Goal: Task Accomplishment & Management: Use online tool/utility

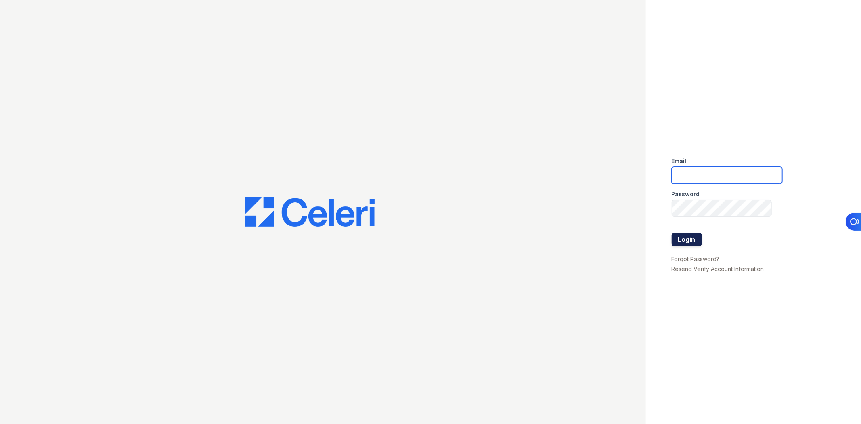
type input "mcovarrubias@lantowerliving.com"
click at [682, 236] on button "Login" at bounding box center [686, 239] width 30 height 13
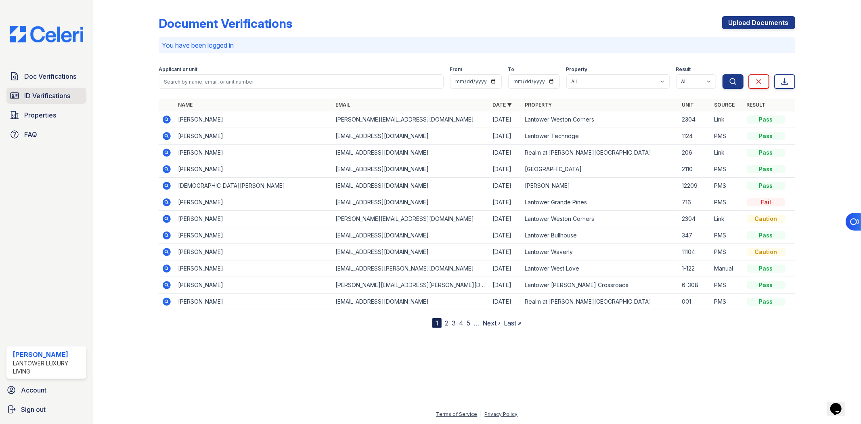
click at [30, 95] on span "ID Verifications" at bounding box center [47, 96] width 46 height 10
click at [60, 98] on span "ID Verifications" at bounding box center [47, 96] width 46 height 10
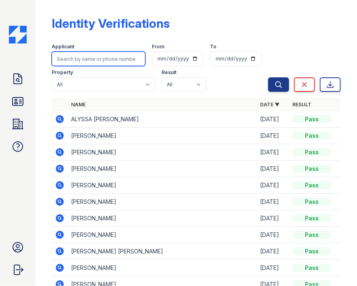
click at [102, 61] on input "search" at bounding box center [99, 59] width 94 height 15
paste input "[PERSON_NAME]"
type input "[PERSON_NAME]"
click at [268, 77] on button "Search" at bounding box center [278, 84] width 21 height 15
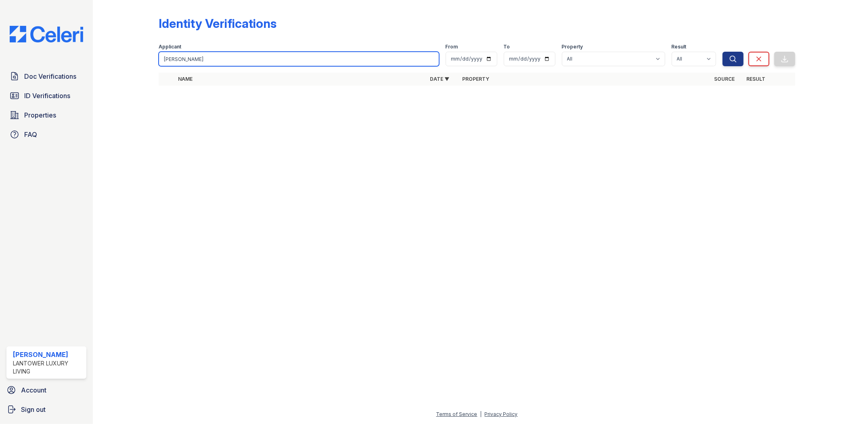
click at [311, 65] on input "[PERSON_NAME]" at bounding box center [299, 59] width 280 height 15
type input "Yaim"
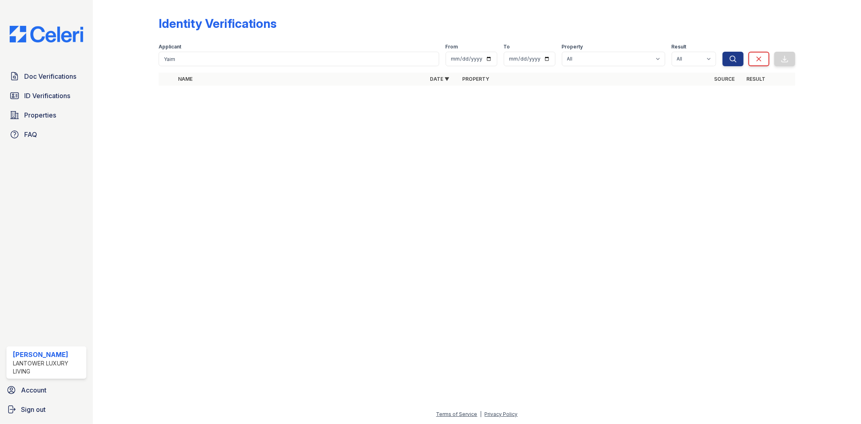
click at [276, 79] on th "Name" at bounding box center [301, 79] width 252 height 13
click at [53, 102] on link "ID Verifications" at bounding box center [46, 96] width 80 height 16
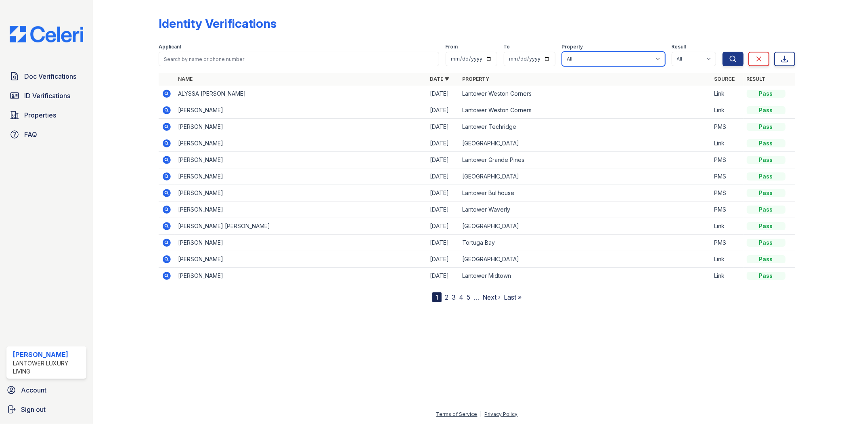
click at [585, 61] on select "All Lantower [PERSON_NAME] [GEOGRAPHIC_DATA] [GEOGRAPHIC_DATA][PERSON_NAME] [GE…" at bounding box center [613, 59] width 103 height 15
select select "4571"
click at [562, 52] on select "All Lantower [PERSON_NAME] [GEOGRAPHIC_DATA] [GEOGRAPHIC_DATA][PERSON_NAME] [GE…" at bounding box center [613, 59] width 103 height 15
click at [724, 56] on button "Search" at bounding box center [732, 59] width 21 height 15
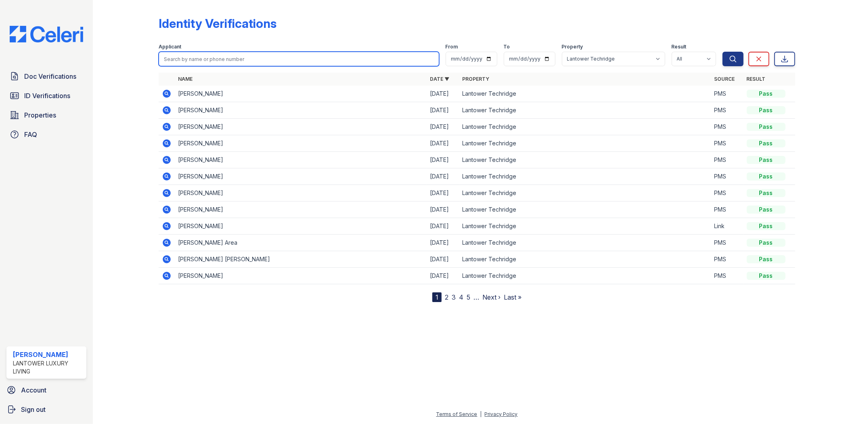
click at [229, 62] on input "search" at bounding box center [299, 59] width 280 height 15
paste input "[PERSON_NAME]"
type input "[PERSON_NAME]"
click at [722, 52] on button "Search" at bounding box center [732, 59] width 21 height 15
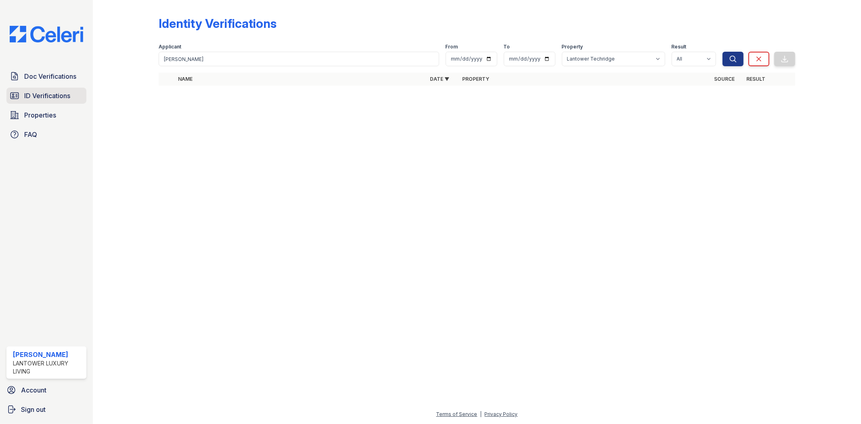
click at [44, 97] on span "ID Verifications" at bounding box center [47, 96] width 46 height 10
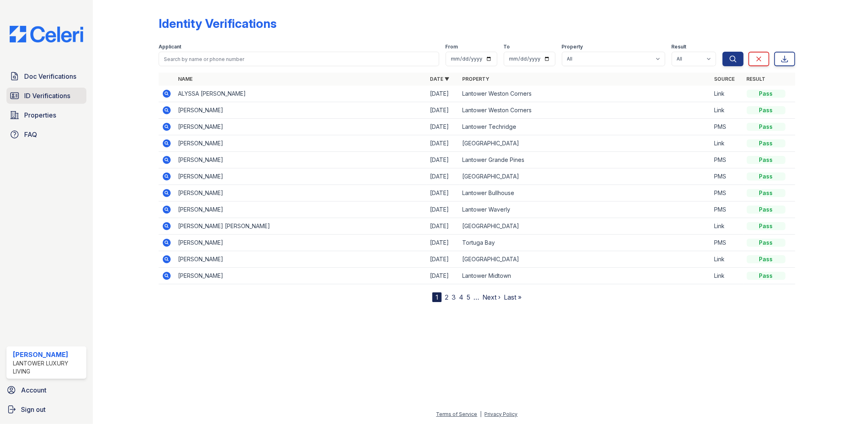
click at [43, 94] on span "ID Verifications" at bounding box center [47, 96] width 46 height 10
click at [38, 111] on span "Properties" at bounding box center [40, 115] width 32 height 10
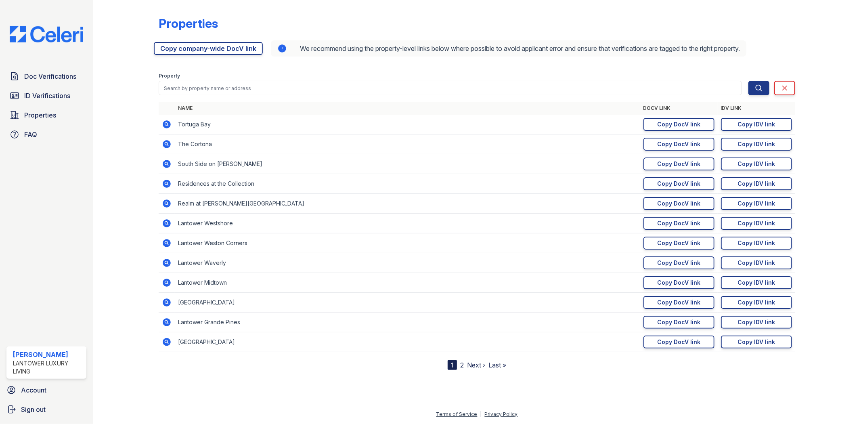
click at [232, 97] on form "Property Search Clear Search Clear" at bounding box center [477, 82] width 636 height 32
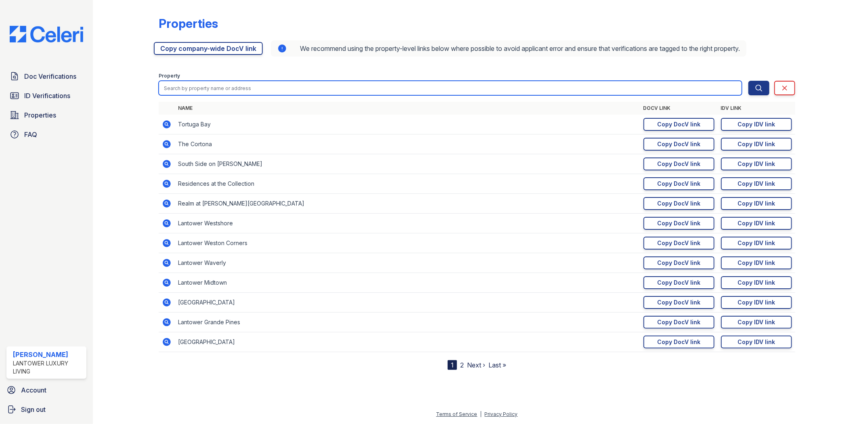
click at [226, 81] on input "search" at bounding box center [450, 88] width 583 height 15
type input "tech"
click at [748, 81] on button "Search" at bounding box center [758, 88] width 21 height 15
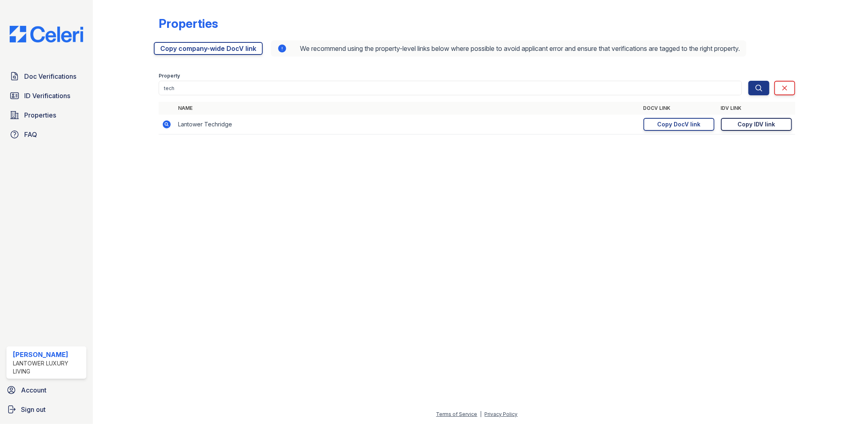
click at [748, 127] on div "Copy IDV link" at bounding box center [756, 124] width 38 height 8
click at [767, 125] on div "Copy IDV link" at bounding box center [756, 124] width 38 height 8
click at [727, 118] on link "Copy IDV link Copy link" at bounding box center [756, 124] width 71 height 13
click at [738, 123] on link "Copied!" at bounding box center [756, 124] width 71 height 13
click at [652, 198] on div at bounding box center [477, 282] width 742 height 254
